Goal: Task Accomplishment & Management: Manage account settings

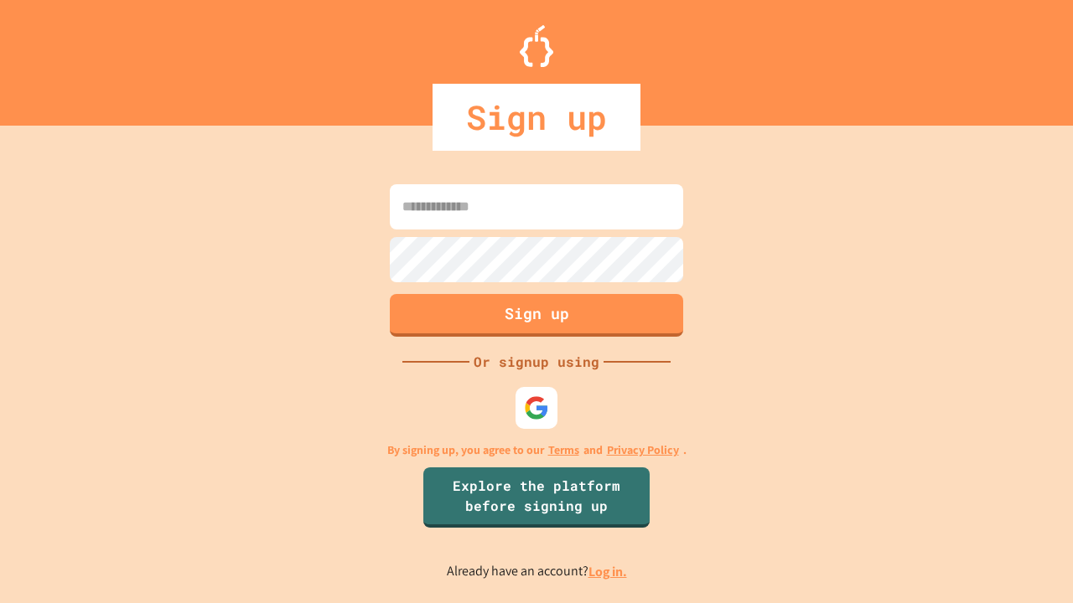
click at [609, 572] on link "Log in." at bounding box center [607, 572] width 39 height 18
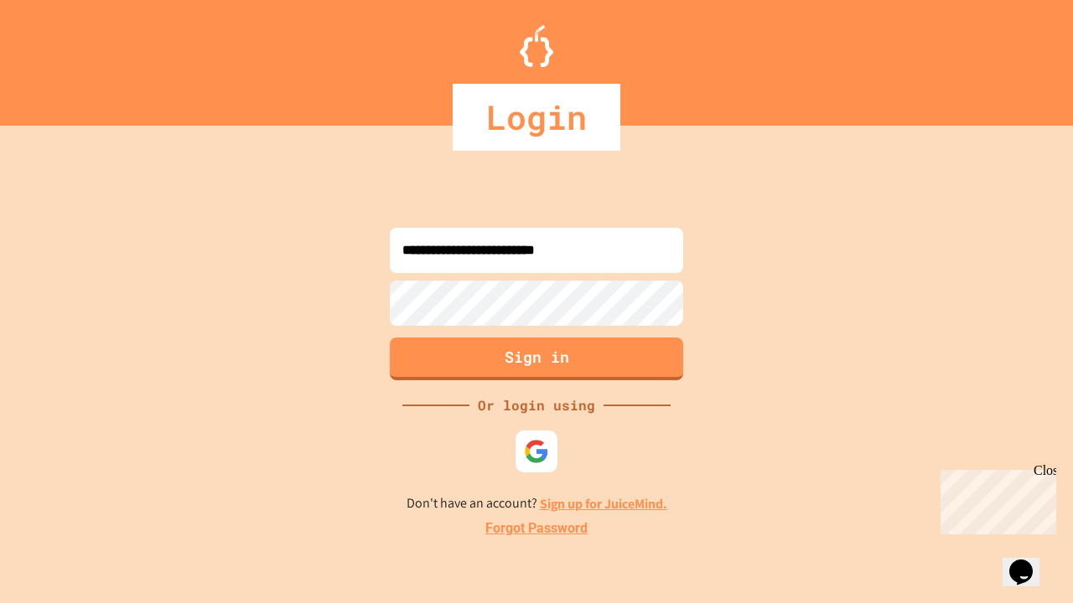
type input "**********"
